Goal: Information Seeking & Learning: Learn about a topic

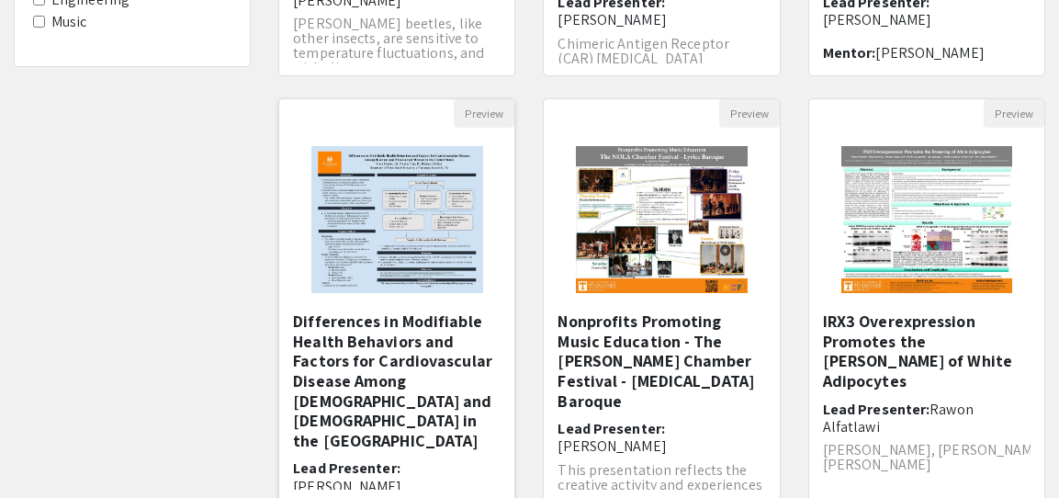
scroll to position [563, 0]
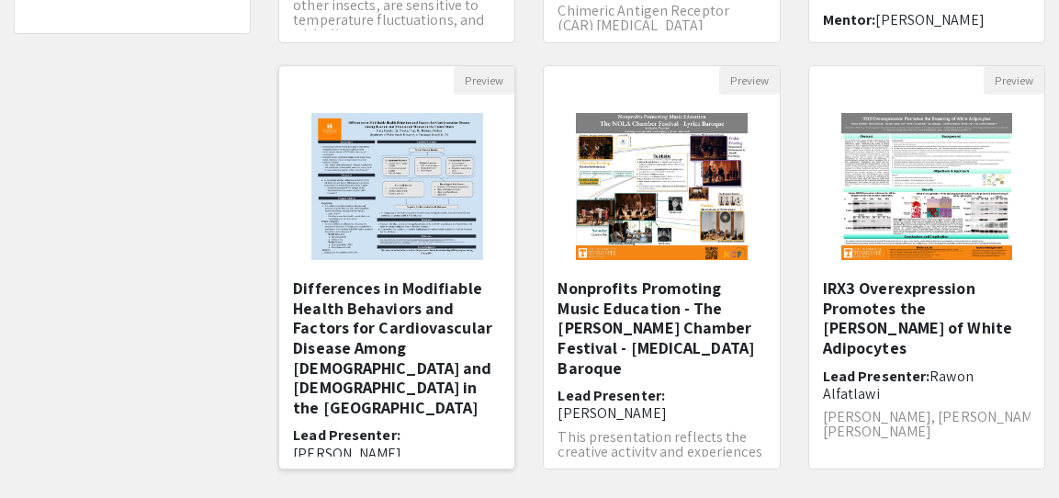
click at [366, 204] on img at bounding box center [397, 187] width 209 height 184
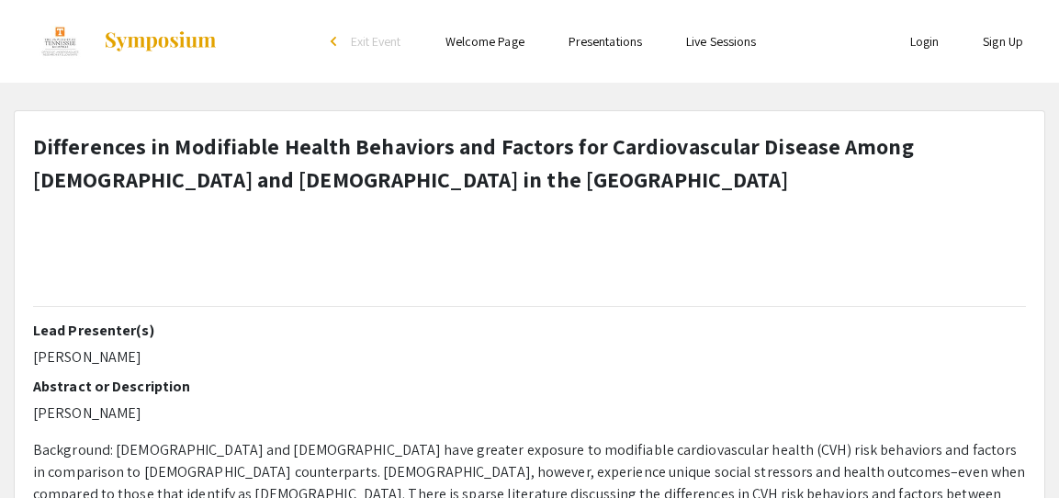
select select "custom"
type input "0"
select select "custom"
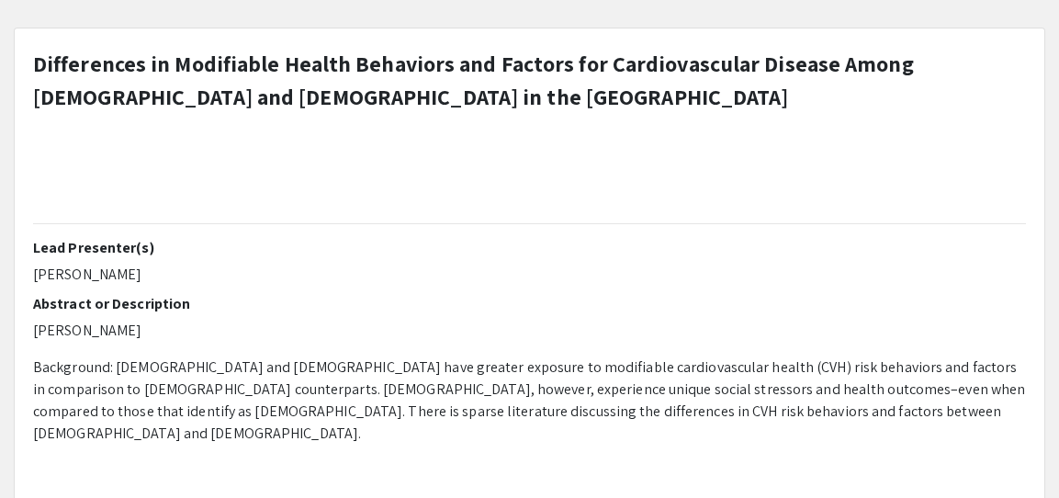
scroll to position [187, 0]
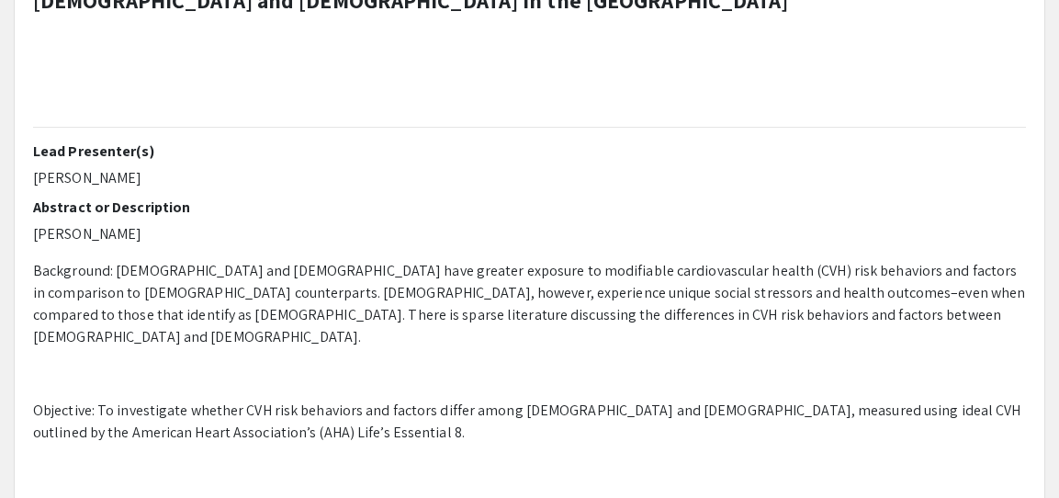
type input "1"
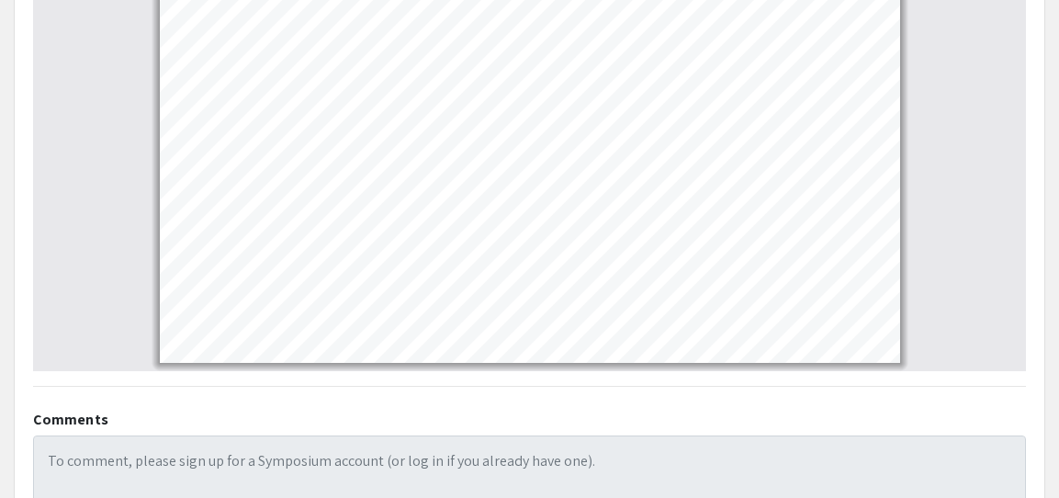
scroll to position [0, 0]
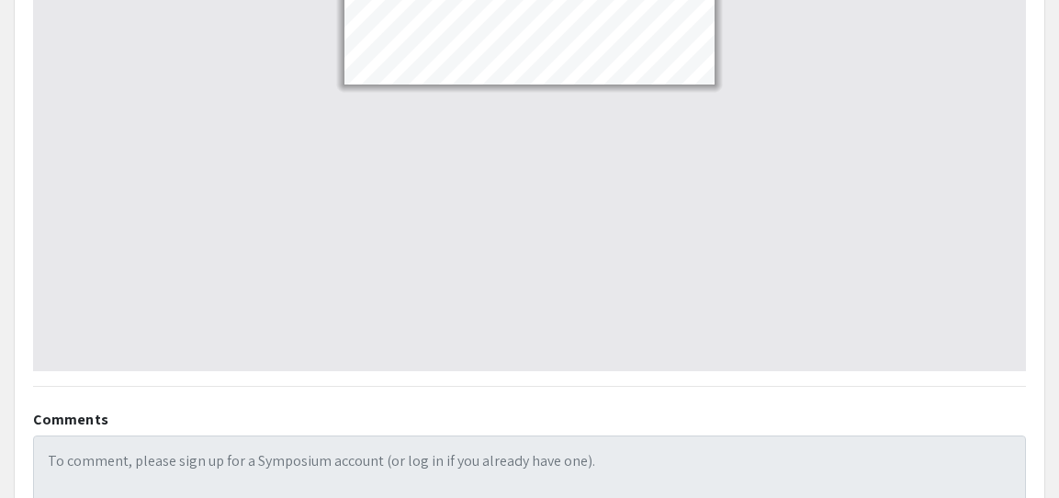
select select "custom"
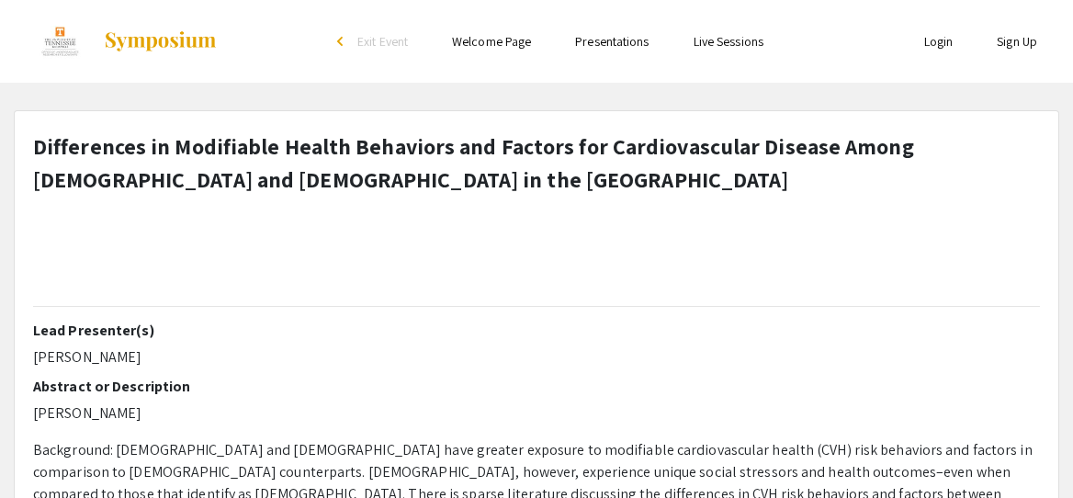
select select "custom"
type input "0"
select select "custom"
type input "1"
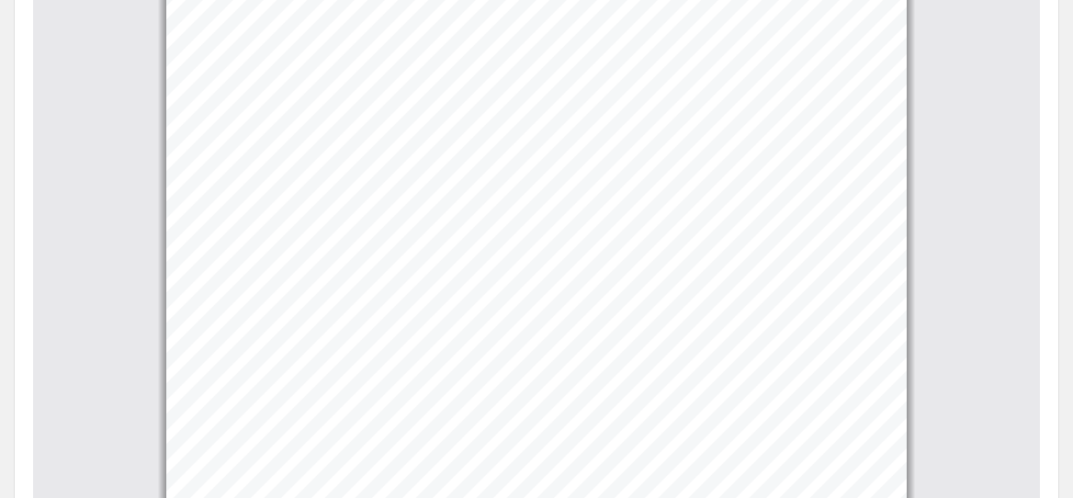
scroll to position [67, 0]
select select "custom"
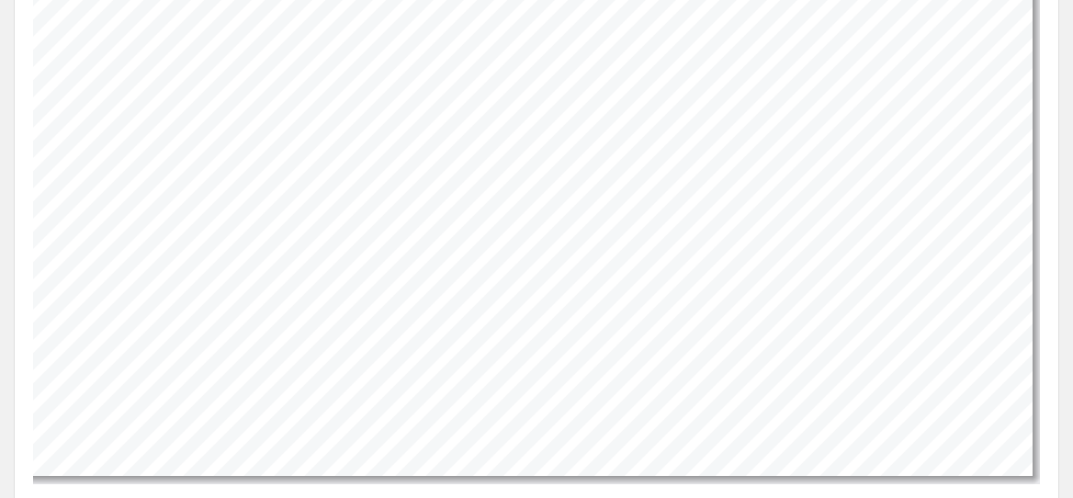
scroll to position [354, 119]
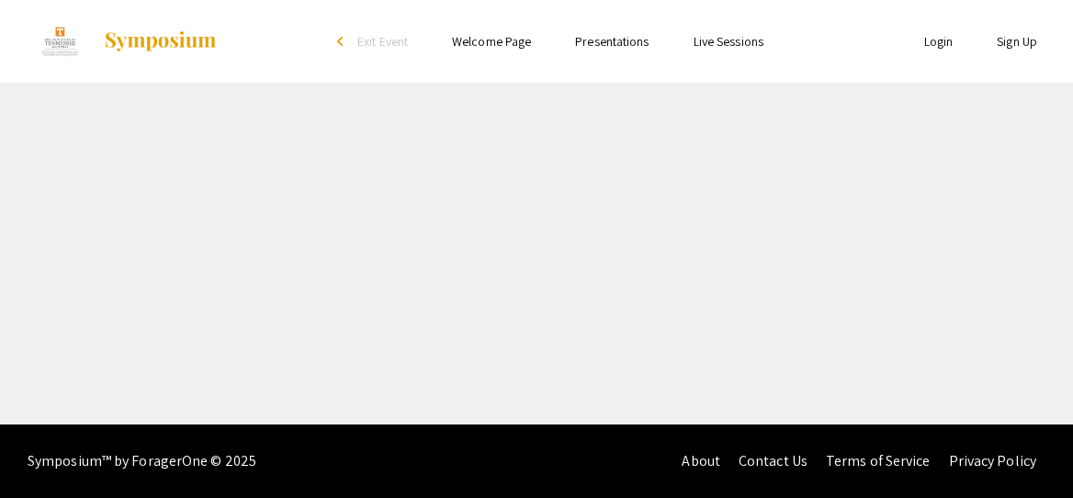
select select "custom"
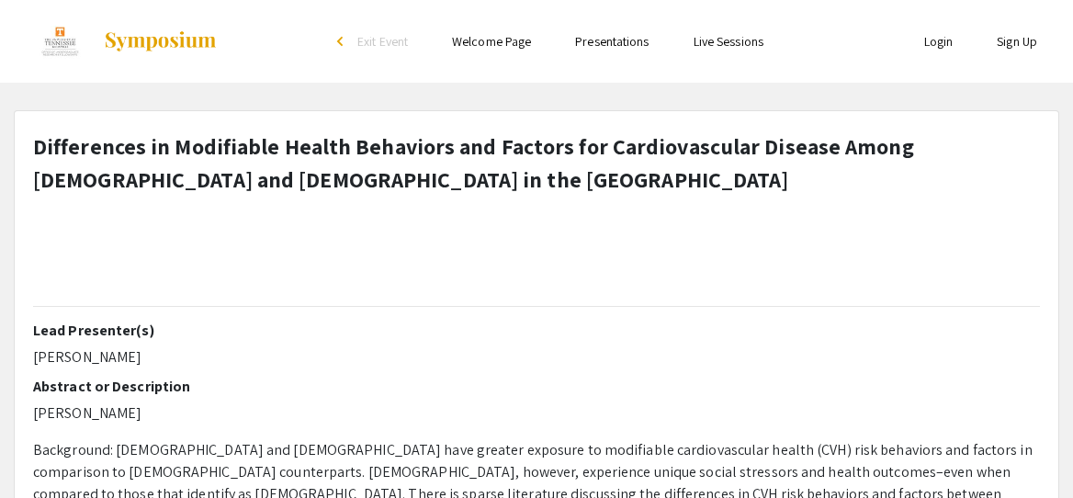
type input "0"
select select "custom"
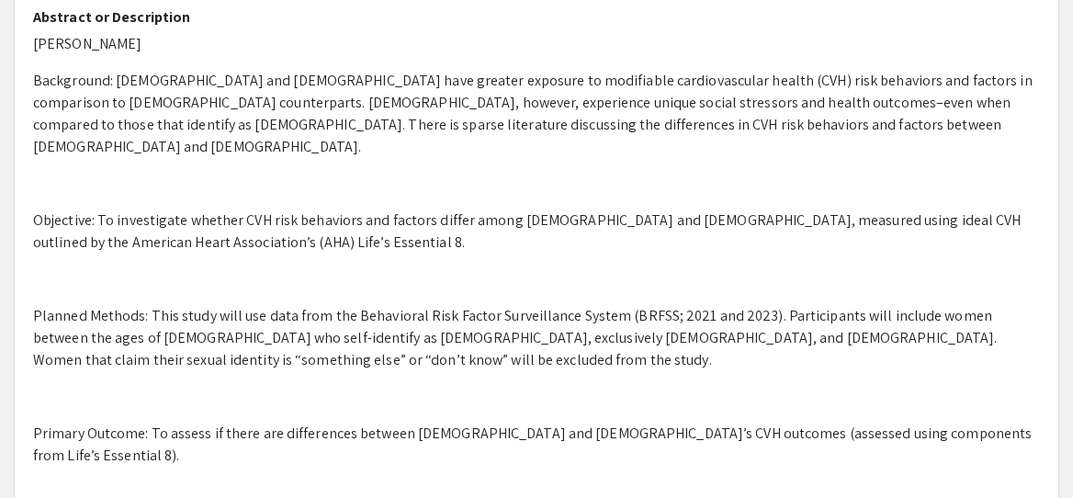
type input "1"
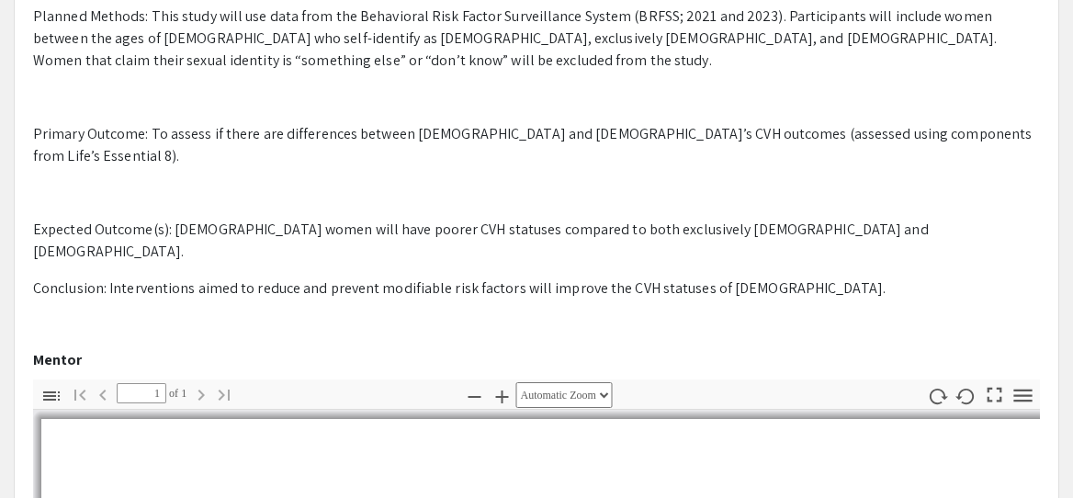
select select "custom"
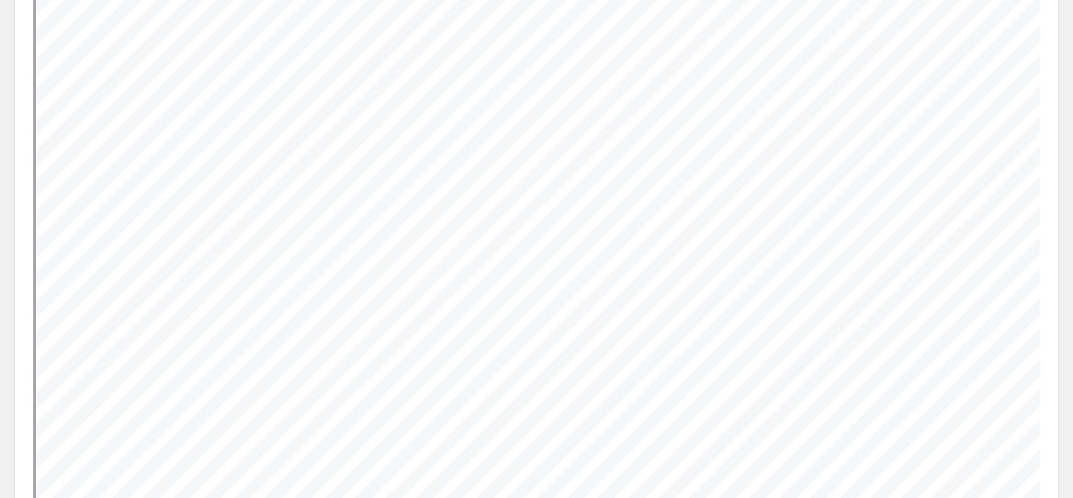
scroll to position [31, 6]
